Goal: Transaction & Acquisition: Purchase product/service

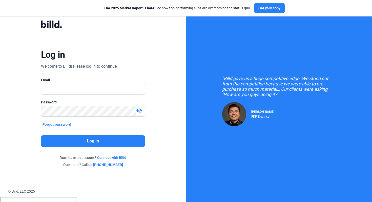
click at [103, 83] on div "Email" at bounding box center [93, 89] width 104 height 22
click at [102, 87] on input "text" at bounding box center [90, 89] width 98 height 10
type input "[PERSON_NAME][EMAIL_ADDRESS][DOMAIN_NAME]"
click at [84, 136] on button "Log in" at bounding box center [93, 141] width 104 height 12
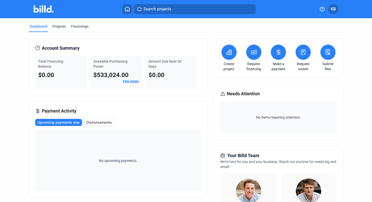
click at [131, 82] on link "View details" at bounding box center [131, 82] width 16 height 4
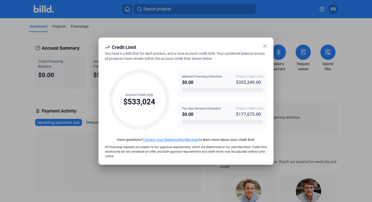
click at [266, 46] on icon at bounding box center [265, 46] width 6 height 6
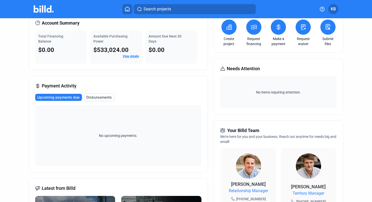
scroll to position [29, 0]
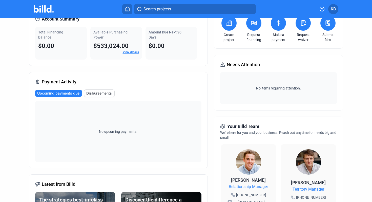
click at [103, 94] on span "Disbursements" at bounding box center [99, 93] width 26 height 5
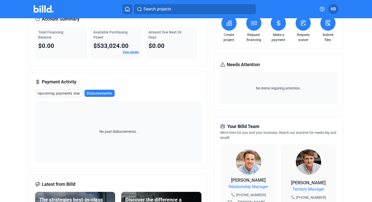
click at [65, 95] on span "Upcoming payments due" at bounding box center [58, 93] width 42 height 5
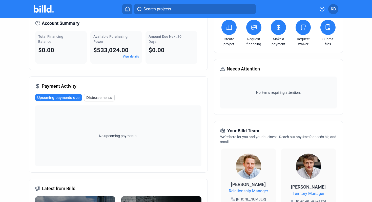
scroll to position [0, 0]
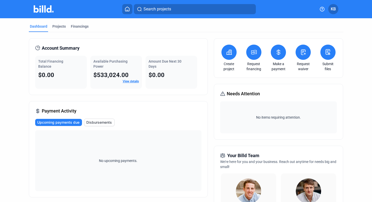
click at [225, 58] on button at bounding box center [229, 52] width 15 height 15
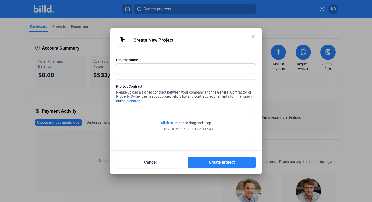
click at [182, 74] on div at bounding box center [186, 76] width 140 height 5
click at [189, 67] on input "text" at bounding box center [186, 69] width 139 height 10
type input "XYZ Project"
click at [254, 35] on mat-icon "close" at bounding box center [253, 36] width 6 height 6
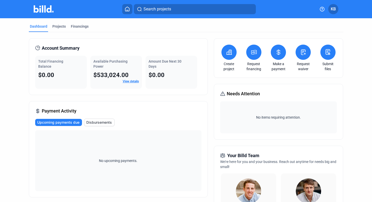
click at [256, 56] on button at bounding box center [254, 52] width 15 height 15
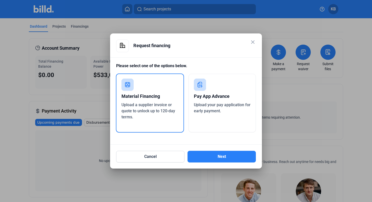
click at [253, 38] on mat-dialog-container "close Request financing Please select one of the options below. Material Financ…" at bounding box center [186, 100] width 152 height 135
click at [254, 43] on mat-icon "close" at bounding box center [253, 42] width 6 height 6
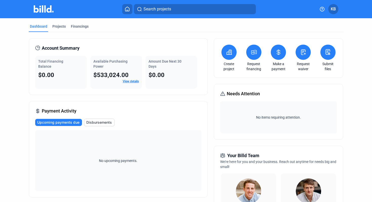
click at [250, 55] on button at bounding box center [254, 52] width 15 height 15
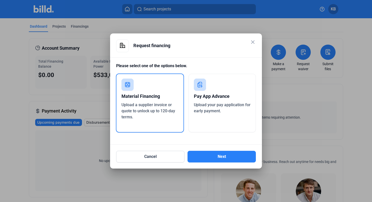
click at [209, 90] on div "Pay App Advance Upload your pay application for early payment." at bounding box center [223, 103] width 68 height 59
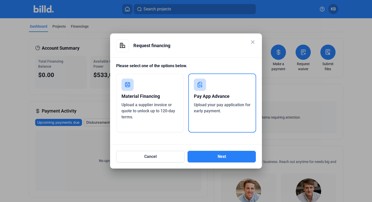
click at [172, 92] on div "Material Financing" at bounding box center [150, 96] width 57 height 11
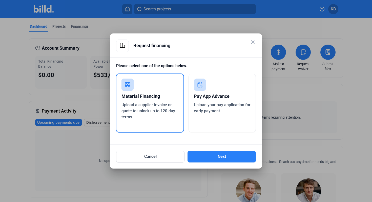
click at [230, 89] on div "Pay App Advance Upload your pay application for early payment." at bounding box center [223, 103] width 68 height 59
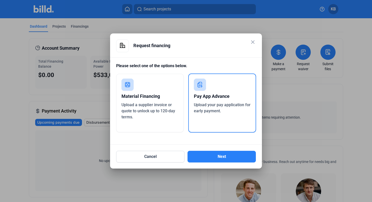
click at [166, 110] on span "Upload a supplier invoice or quote to unlock up to 120-day terms." at bounding box center [149, 110] width 54 height 17
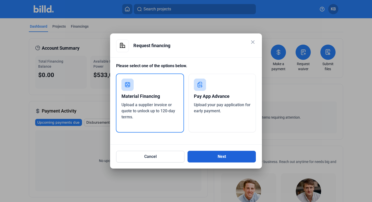
click at [219, 154] on button "Next" at bounding box center [222, 157] width 68 height 12
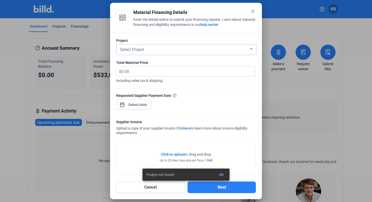
click at [203, 50] on div "Select Project" at bounding box center [184, 49] width 130 height 7
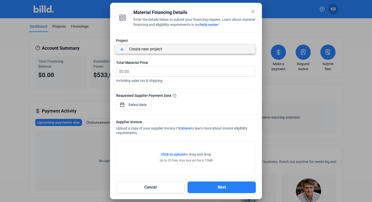
click at [168, 63] on div at bounding box center [186, 101] width 372 height 202
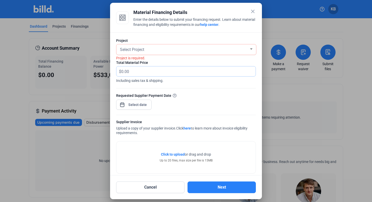
click at [162, 68] on input "text" at bounding box center [188, 71] width 135 height 10
type input "25,000"
click at [141, 101] on div at bounding box center [138, 104] width 22 height 9
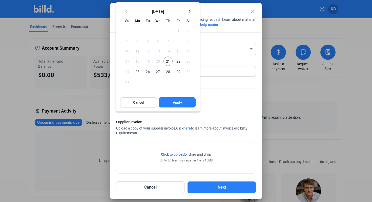
click at [190, 13] on mat-icon "keyboard_arrow_right" at bounding box center [190, 11] width 6 height 6
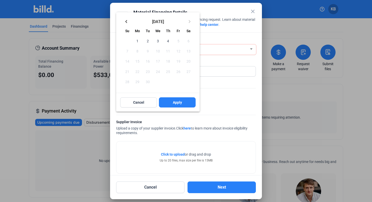
click at [129, 20] on mat-icon "keyboard_arrow_left" at bounding box center [126, 21] width 6 height 6
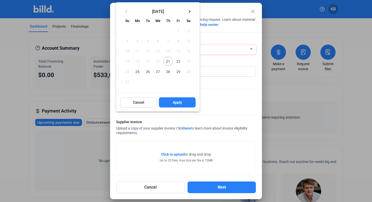
click at [179, 71] on span "29" at bounding box center [178, 71] width 9 height 9
click at [171, 62] on span "21" at bounding box center [168, 60] width 9 height 9
click at [136, 74] on span "25" at bounding box center [137, 71] width 9 height 9
click at [186, 106] on button "Apply" at bounding box center [177, 102] width 37 height 10
type input "[DATE]"
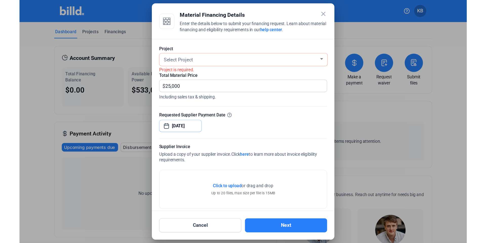
scroll to position [7, 0]
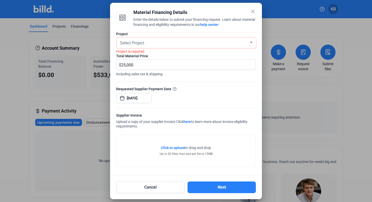
click at [255, 11] on mat-icon "close" at bounding box center [253, 11] width 6 height 6
